Goal: Navigation & Orientation: Find specific page/section

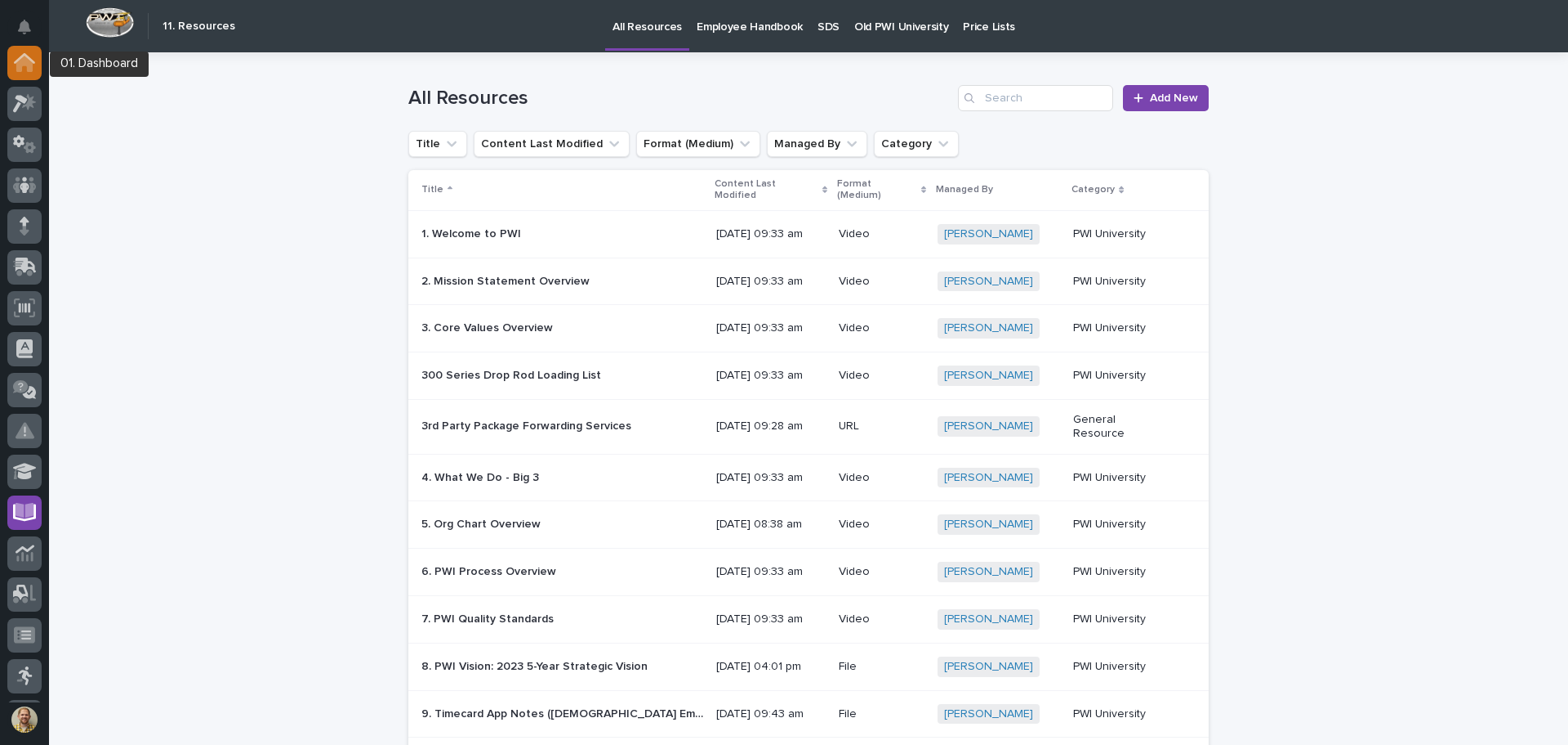
click at [30, 66] on icon at bounding box center [25, 64] width 16 height 16
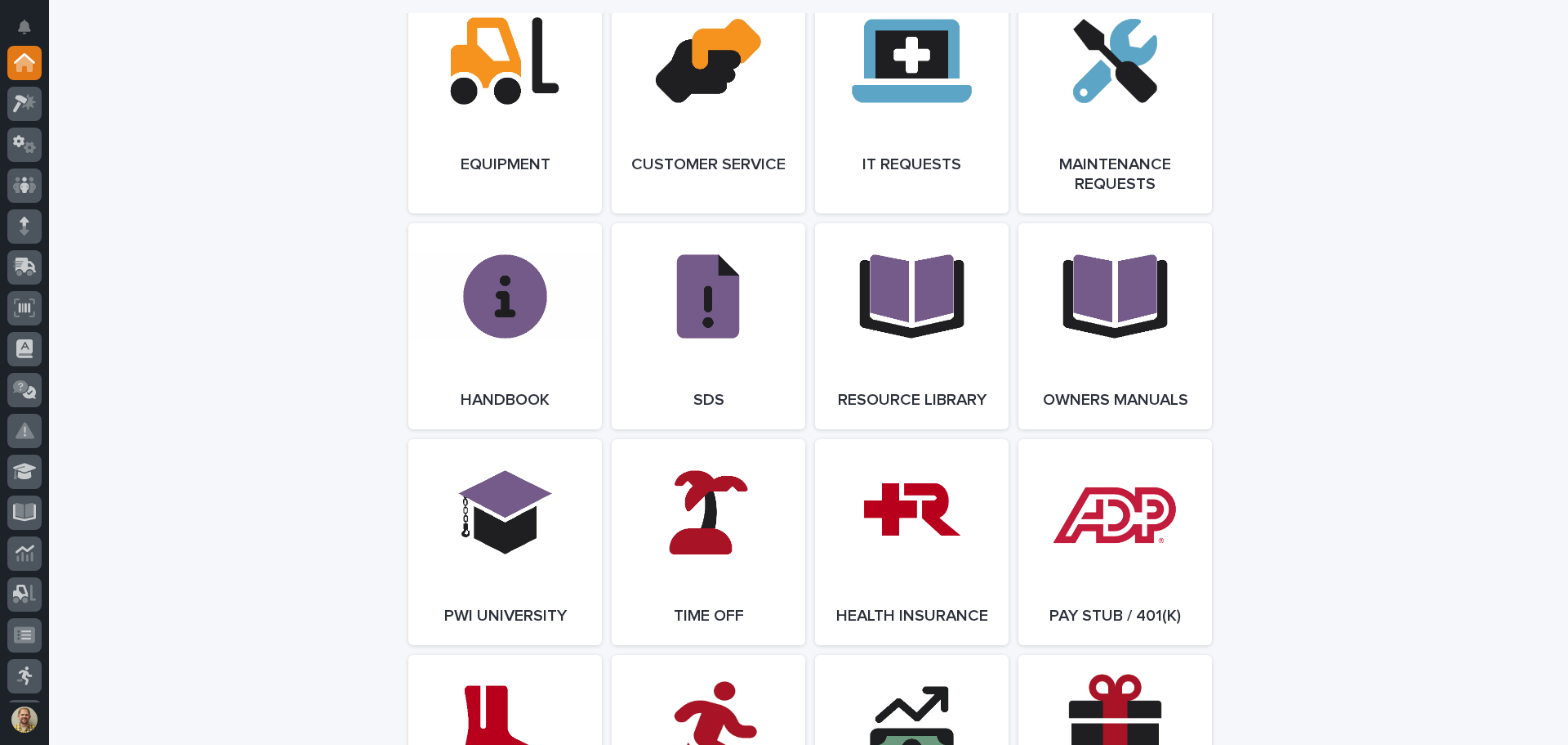
scroll to position [1880, 0]
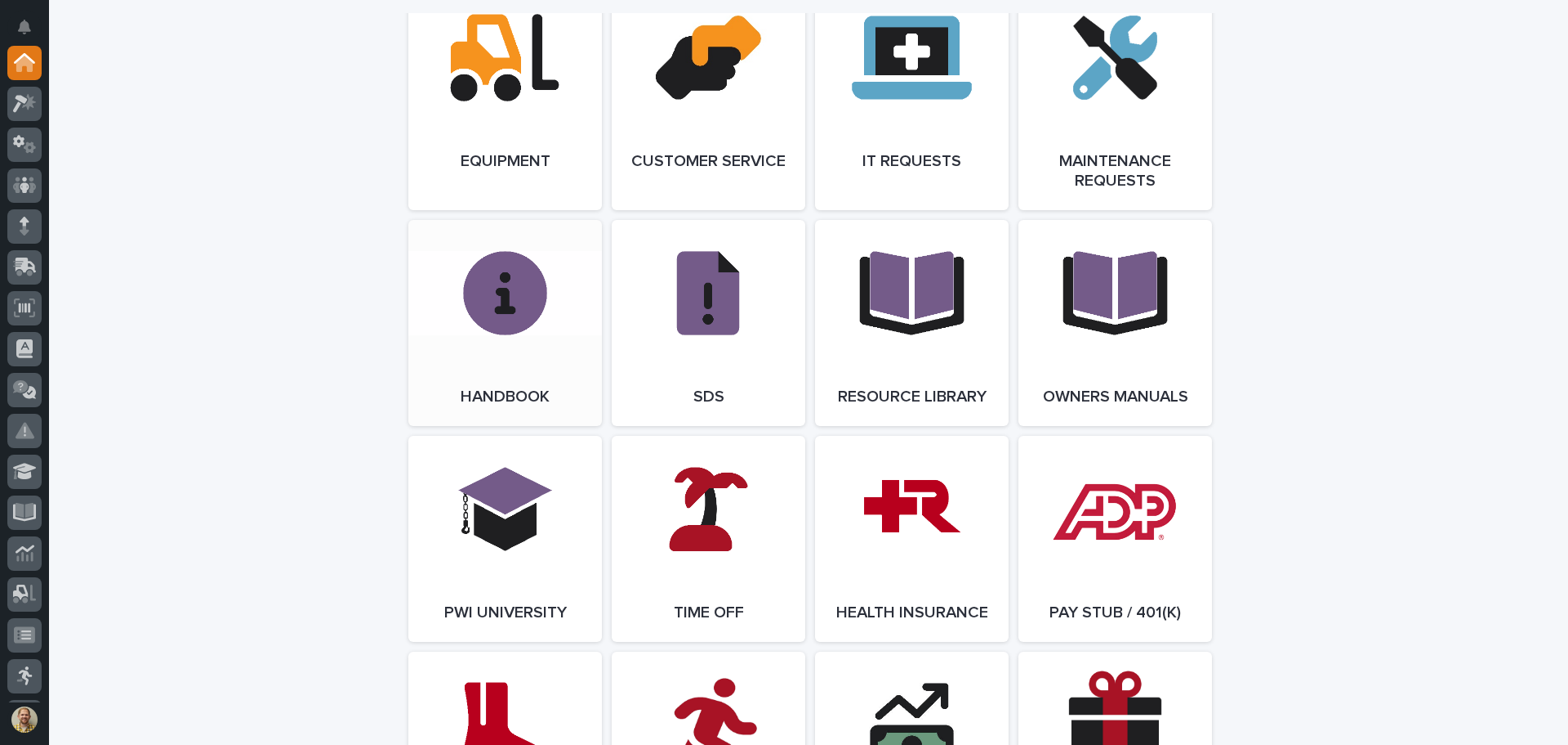
click at [513, 300] on link "Open Link" at bounding box center [504, 323] width 193 height 206
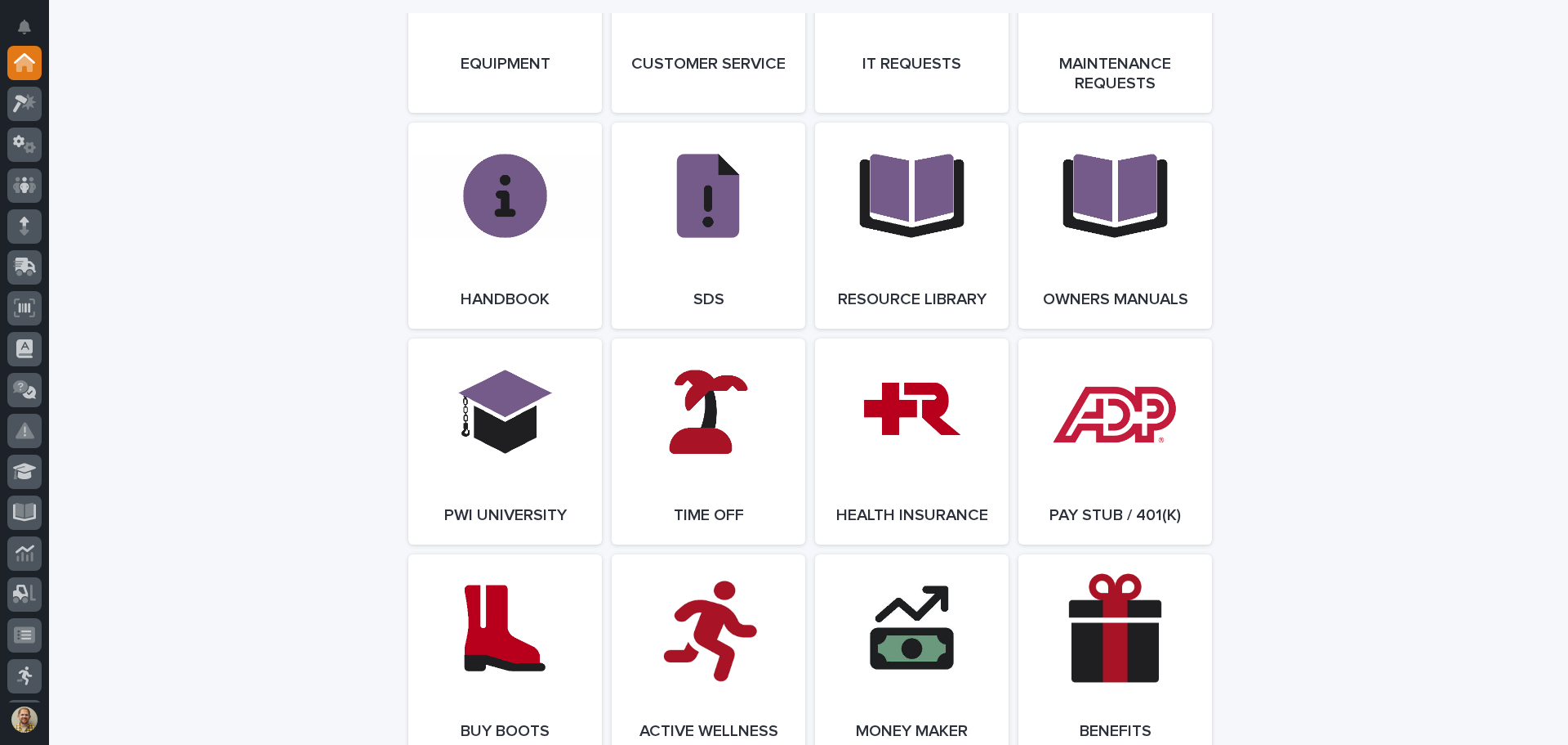
scroll to position [2126, 0]
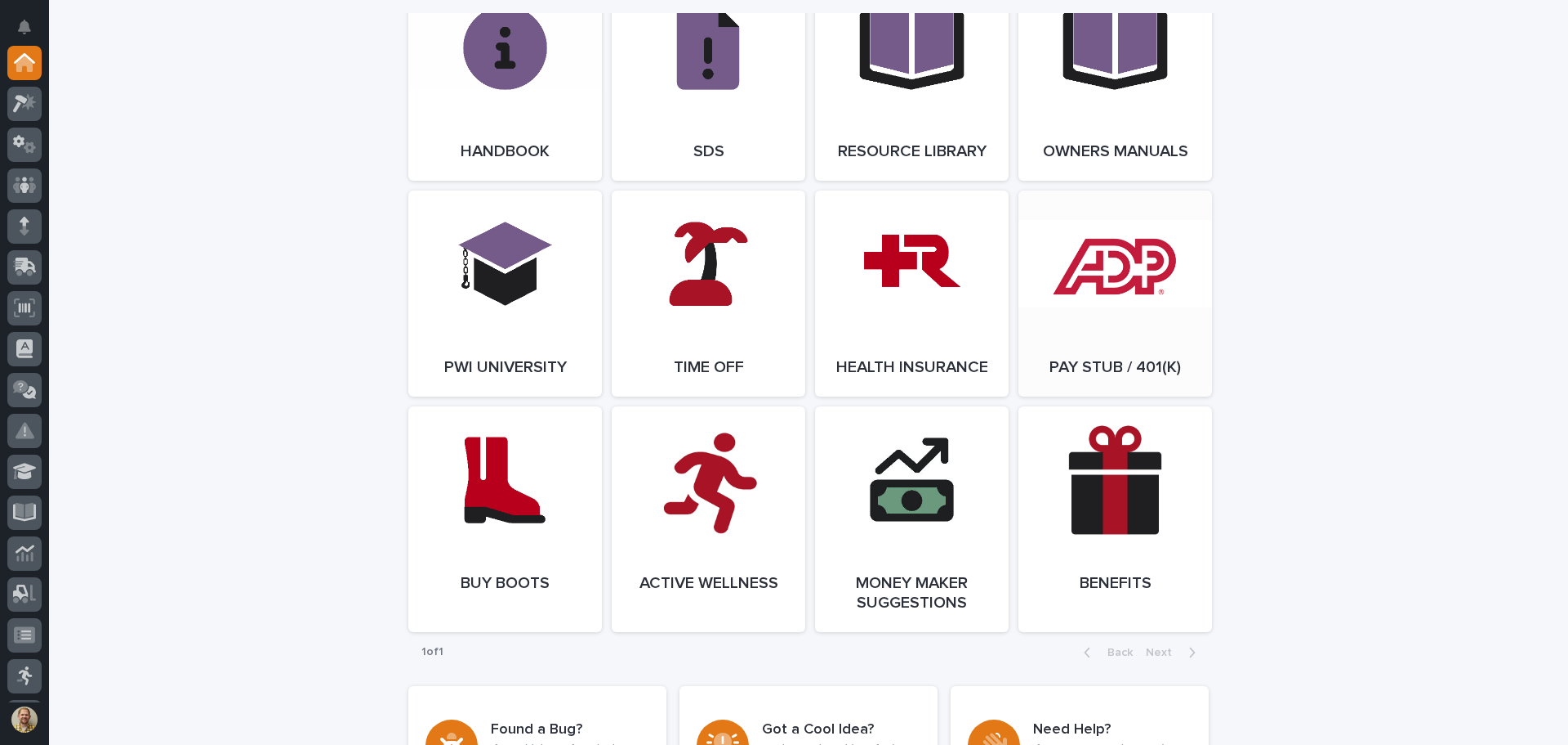
click at [1171, 345] on link "Open Link" at bounding box center [1115, 293] width 193 height 206
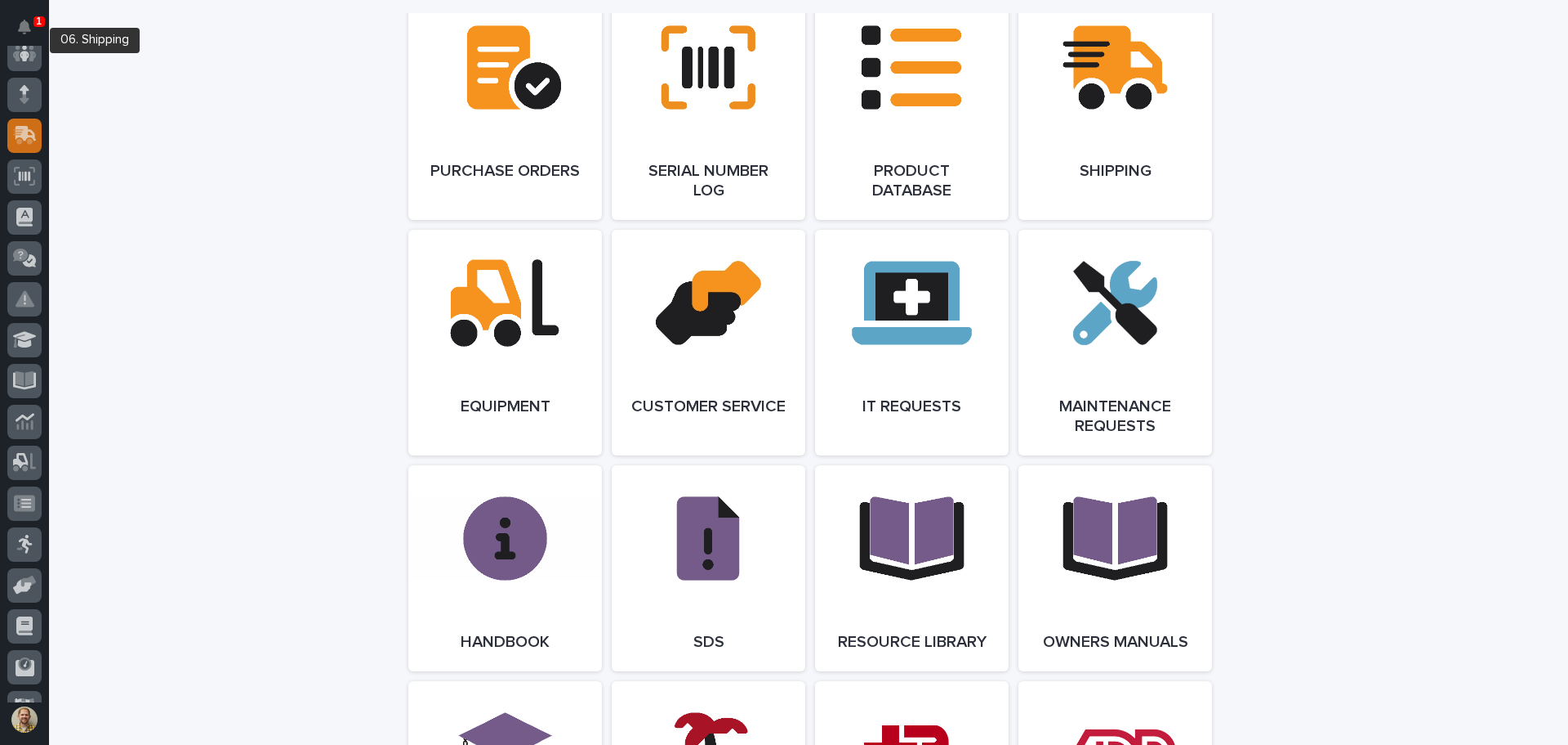
scroll to position [243, 0]
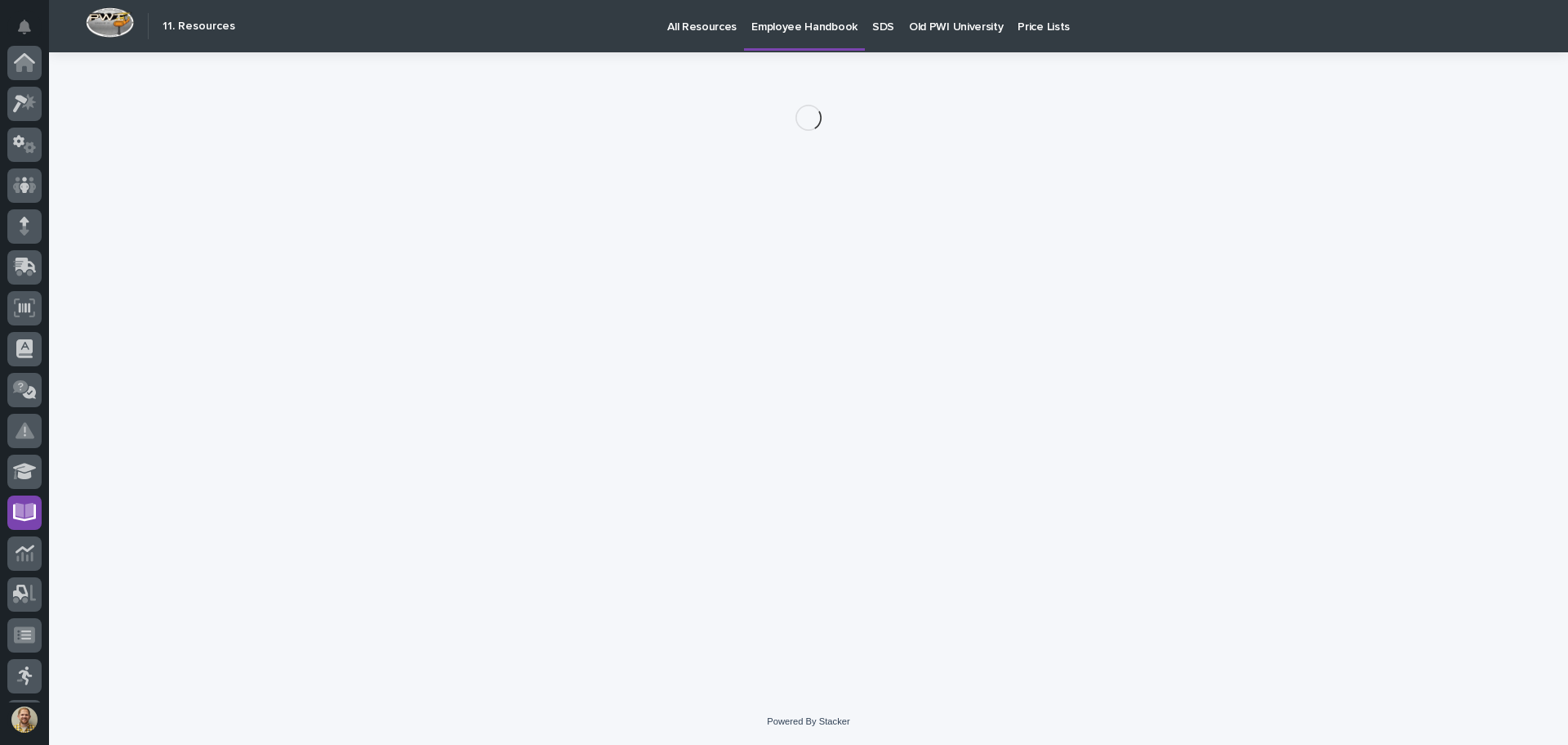
scroll to position [243, 0]
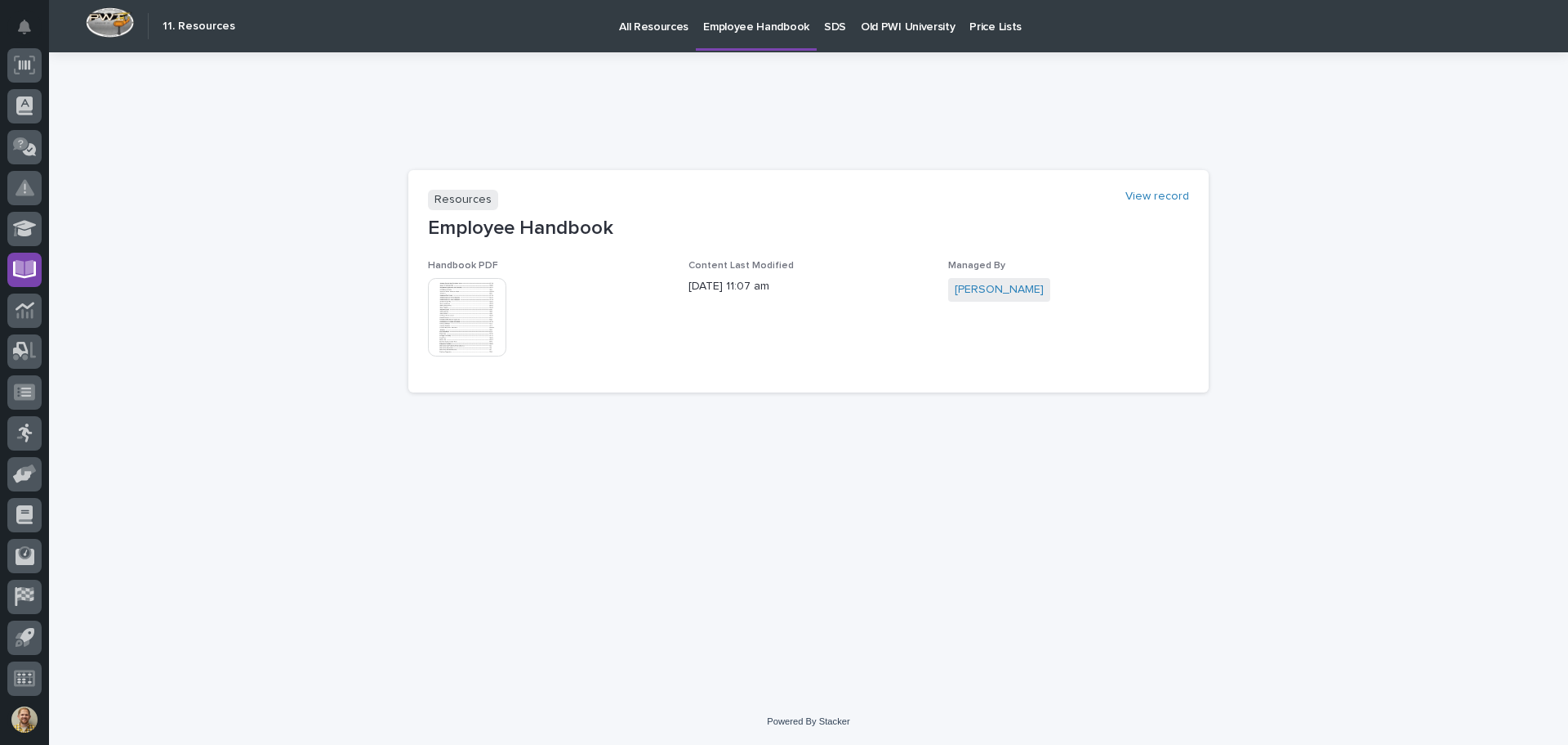
click at [487, 328] on img at bounding box center [466, 317] width 78 height 78
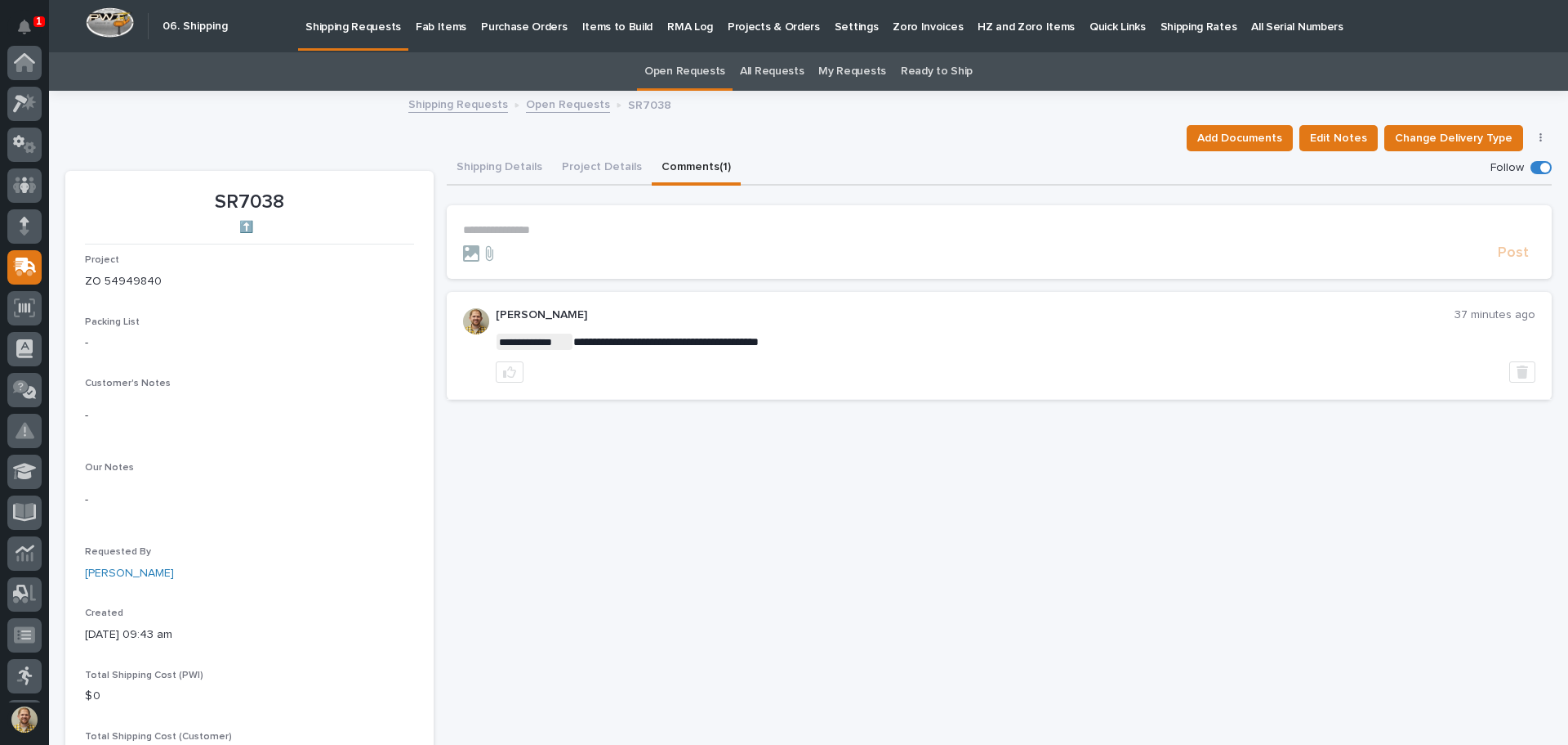
scroll to position [202, 0]
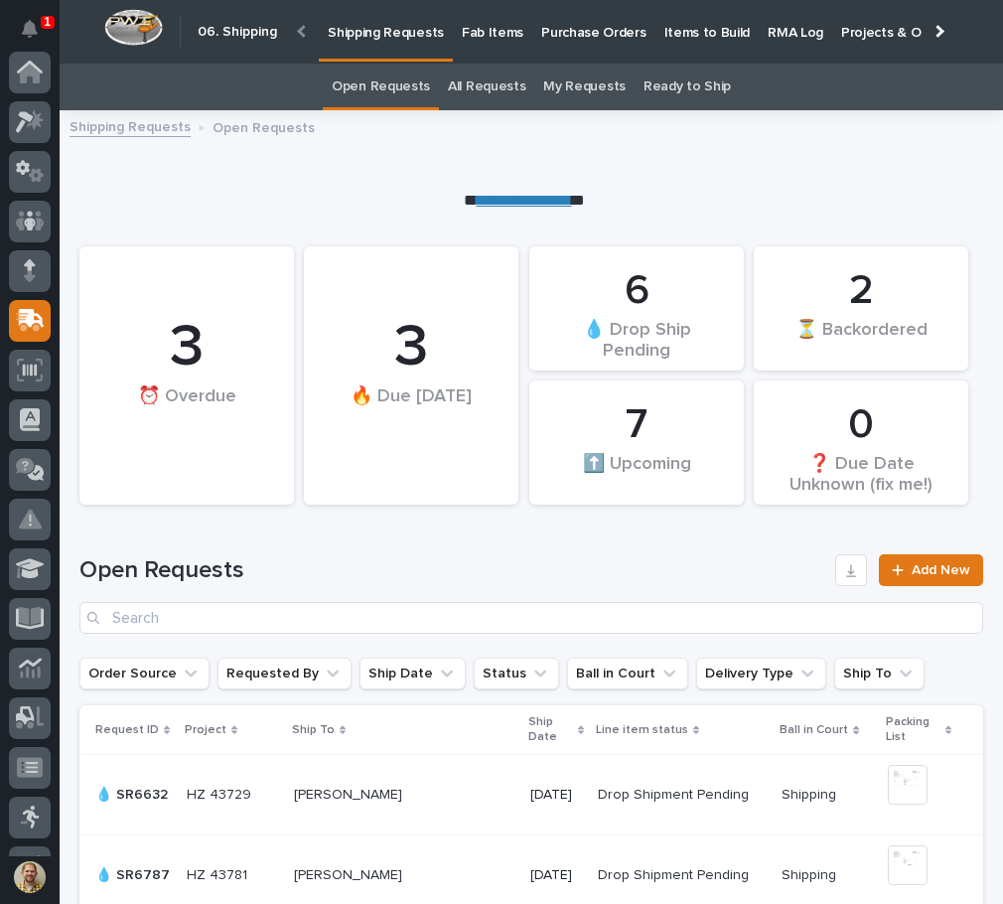
scroll to position [248, 0]
